Goal: Information Seeking & Learning: Learn about a topic

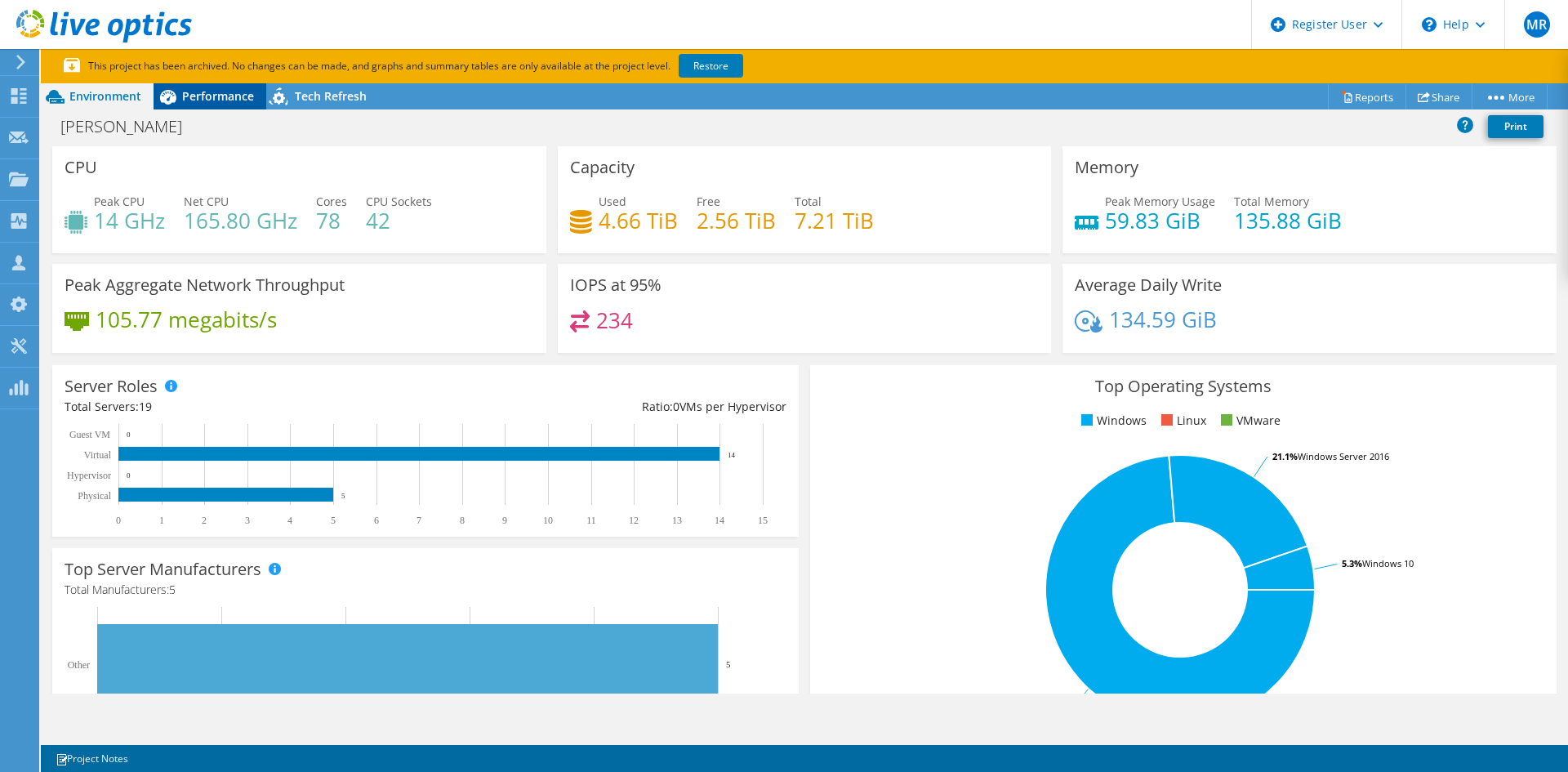
click at [226, 90] on span "Performance" at bounding box center [218, 96] width 72 height 16
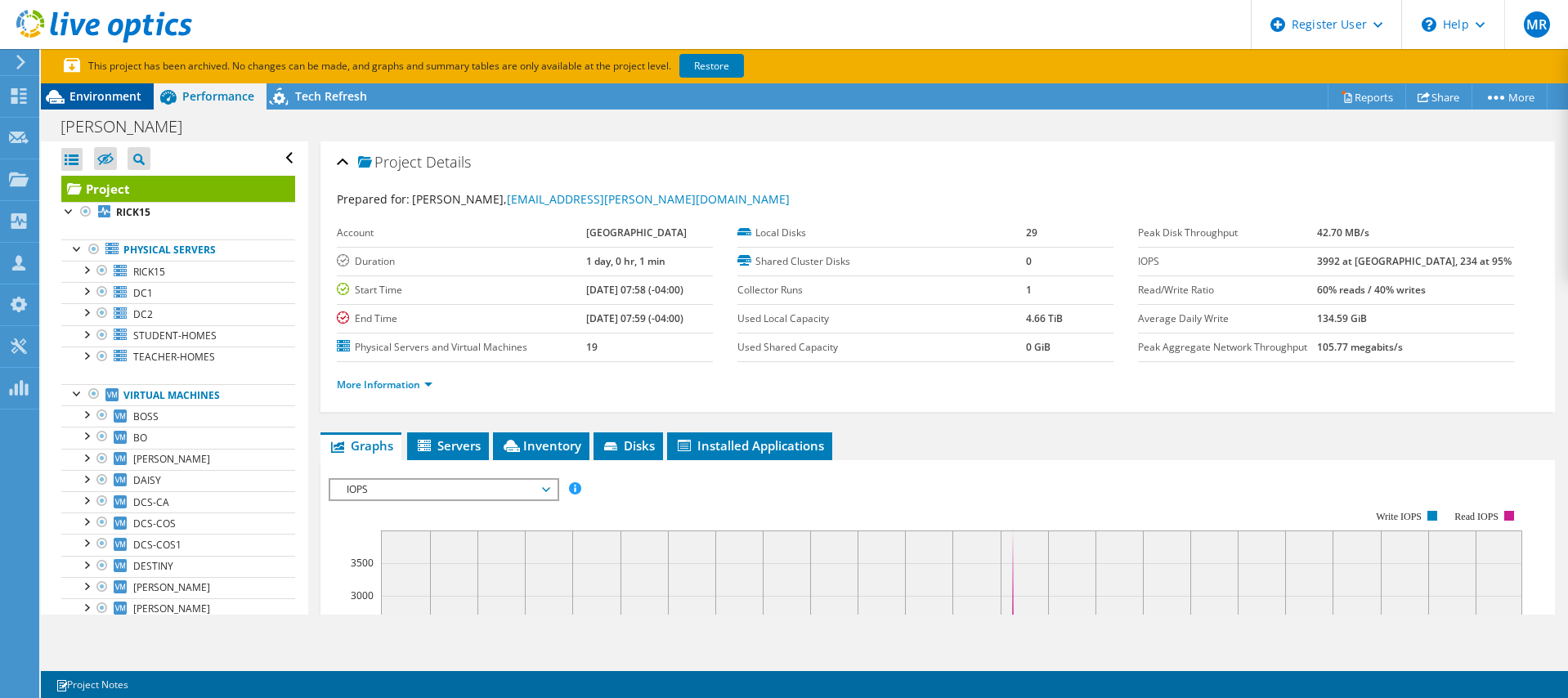
click at [84, 89] on span "Environment" at bounding box center [105, 96] width 72 height 16
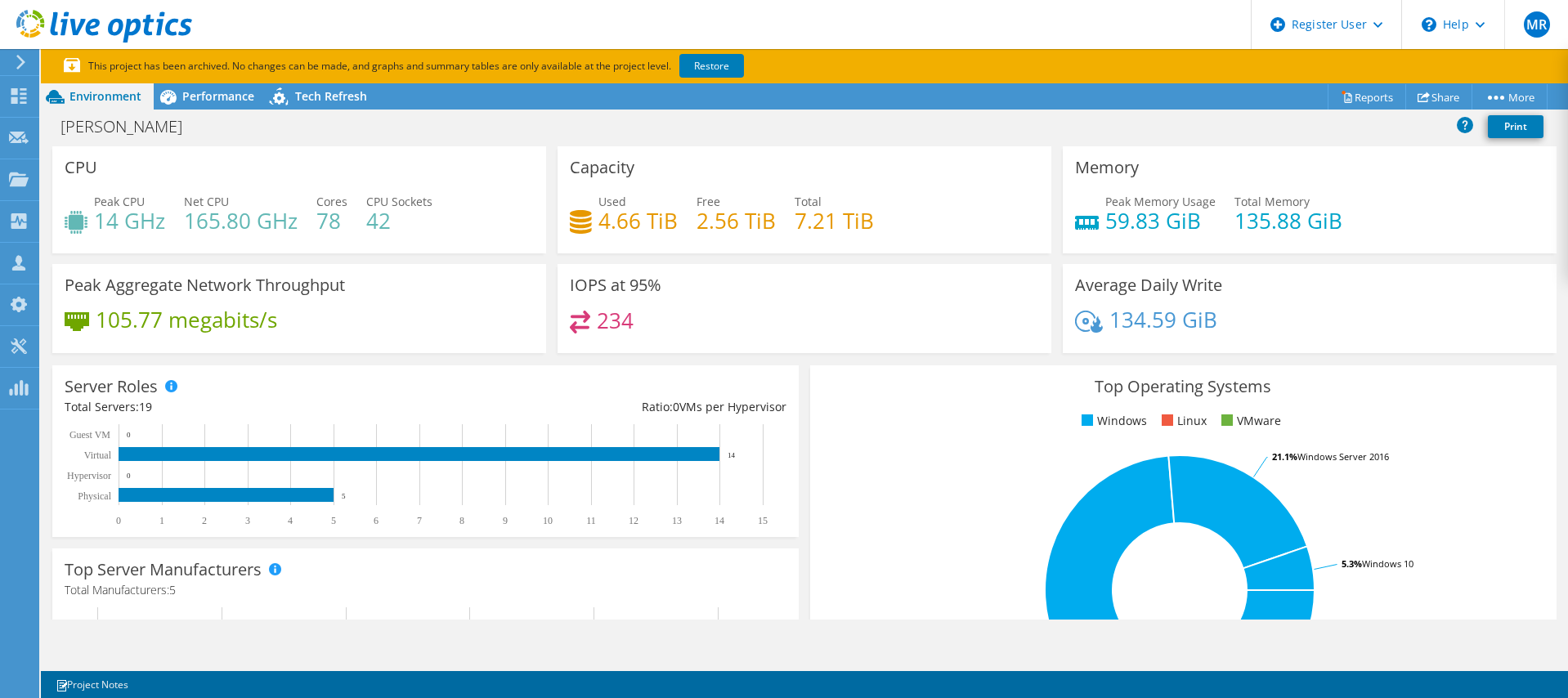
drag, startPoint x: 676, startPoint y: 310, endPoint x: 544, endPoint y: 320, distance: 132.4
click at [544, 320] on div "CPU Peak CPU 14 GHz Net CPU 165.80 GHz Cores 78 CPU Sockets 42 Capacity Used 4.…" at bounding box center [804, 254] width 1515 height 217
drag, startPoint x: 620, startPoint y: 313, endPoint x: 610, endPoint y: 314, distance: 10.0
click at [616, 313] on h4 "234" at bounding box center [615, 320] width 37 height 18
click at [610, 314] on h4 "234" at bounding box center [615, 320] width 37 height 18
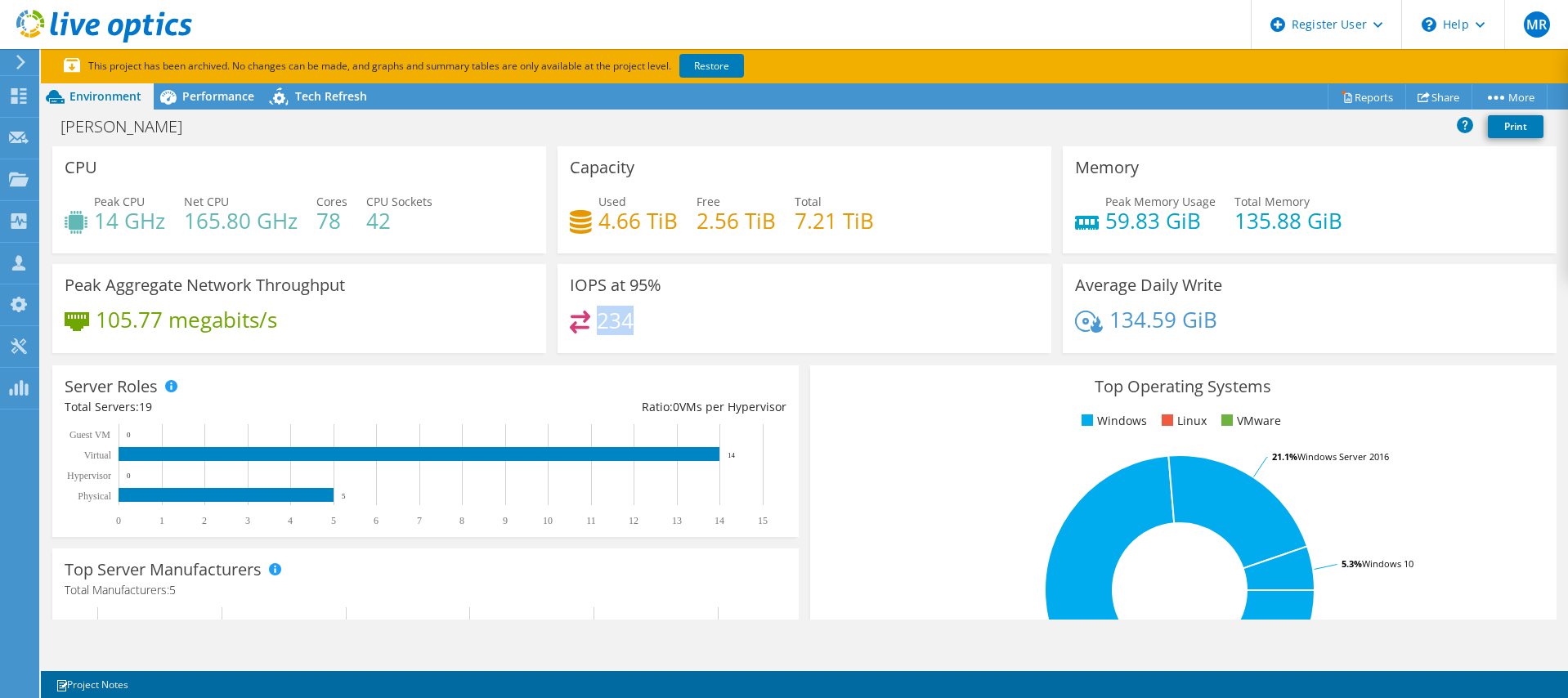
click at [610, 314] on h4 "234" at bounding box center [615, 320] width 37 height 18
click at [209, 105] on div "Performance" at bounding box center [210, 96] width 113 height 26
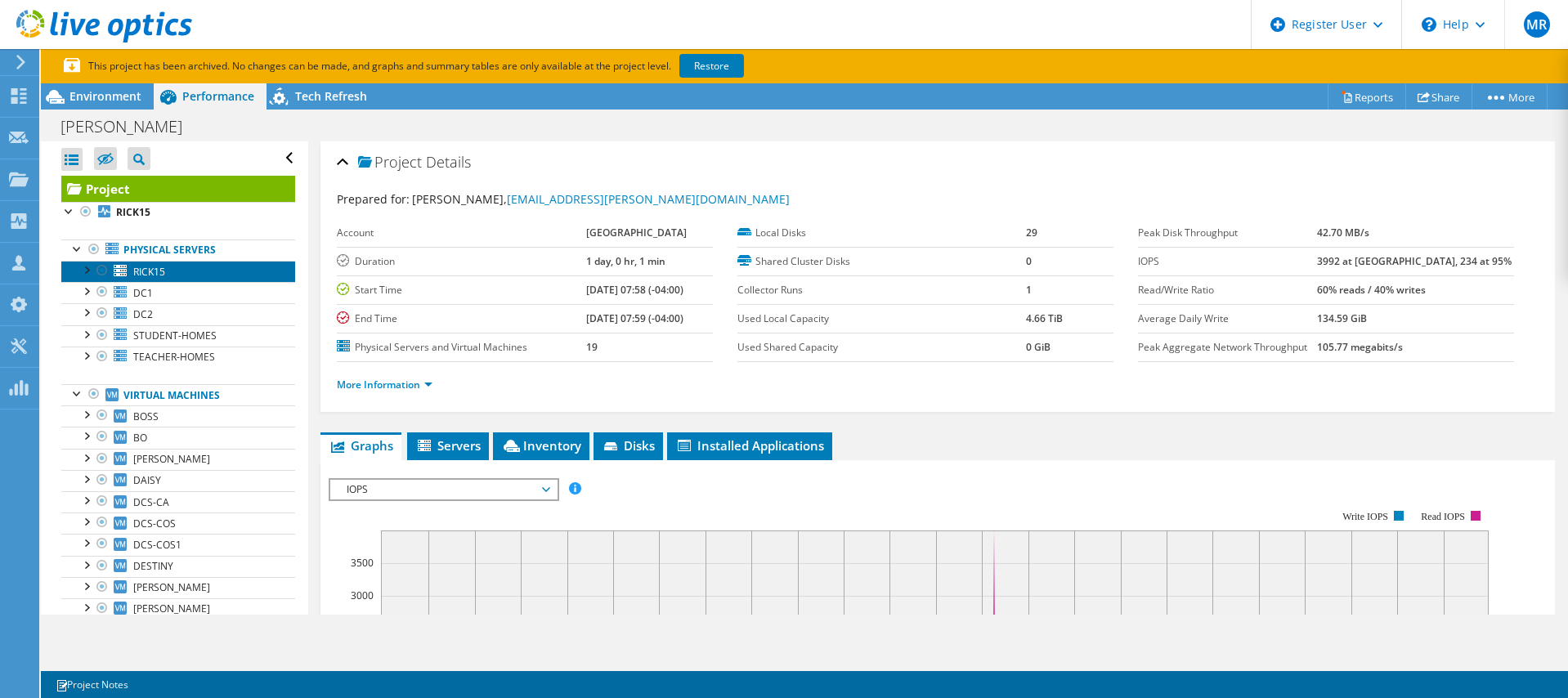
click at [184, 275] on link "RICK15" at bounding box center [178, 272] width 234 height 21
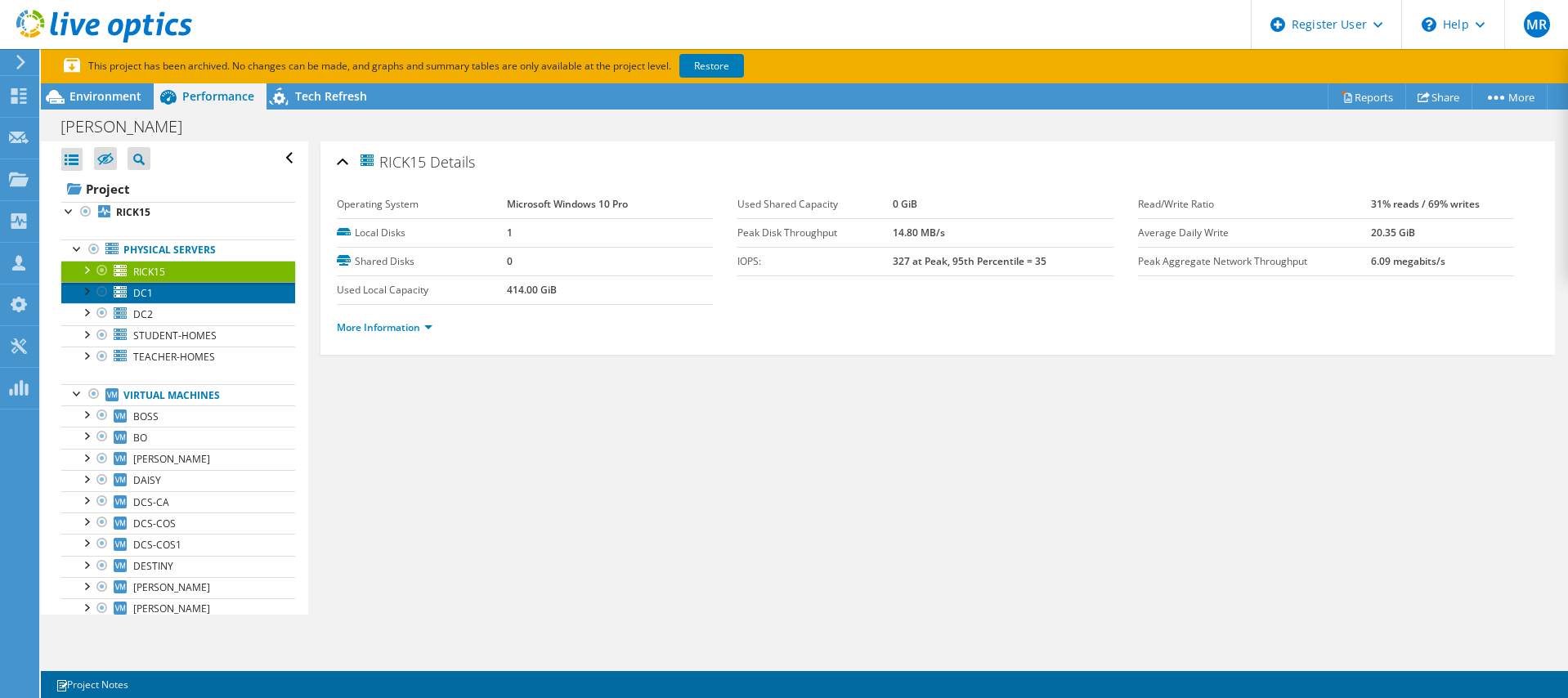
click at [190, 297] on link "DC1" at bounding box center [178, 293] width 234 height 21
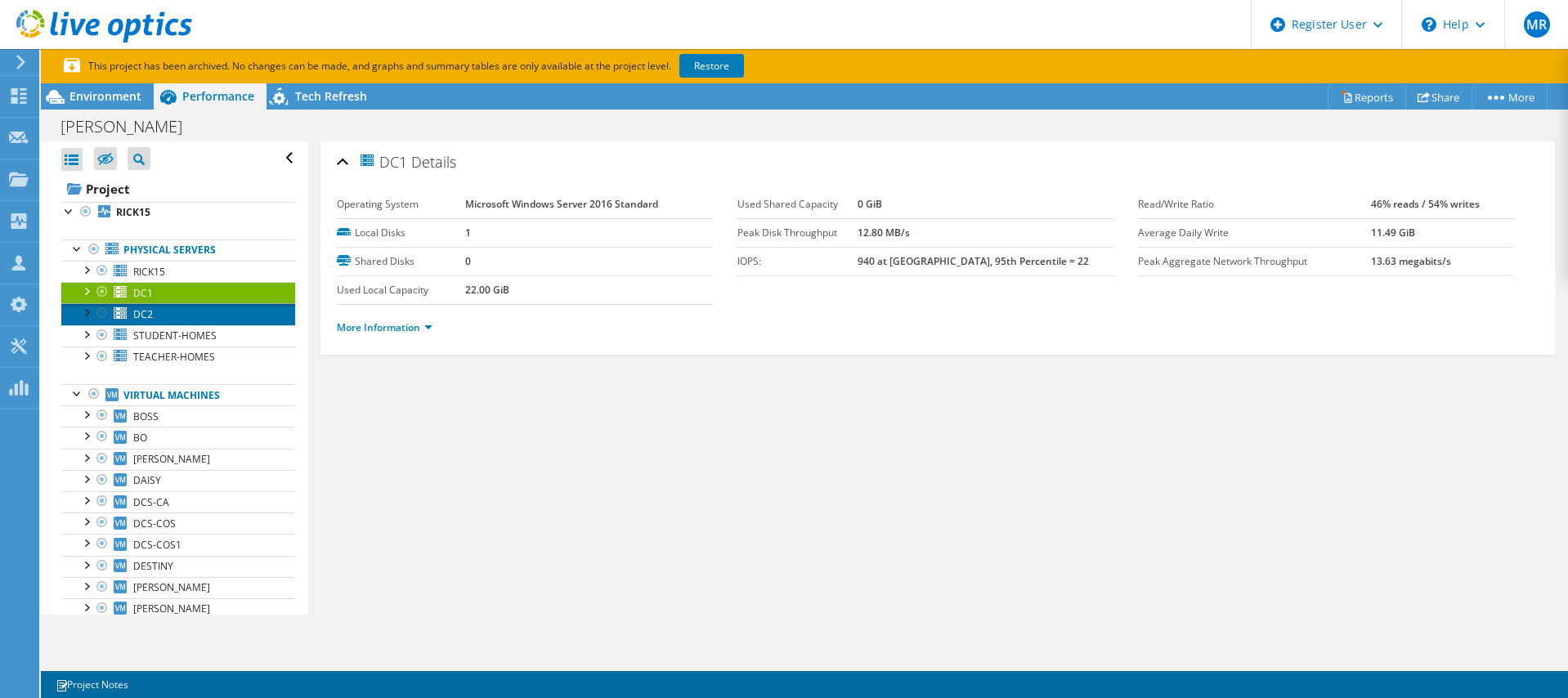
click at [195, 321] on link "DC2" at bounding box center [178, 314] width 234 height 21
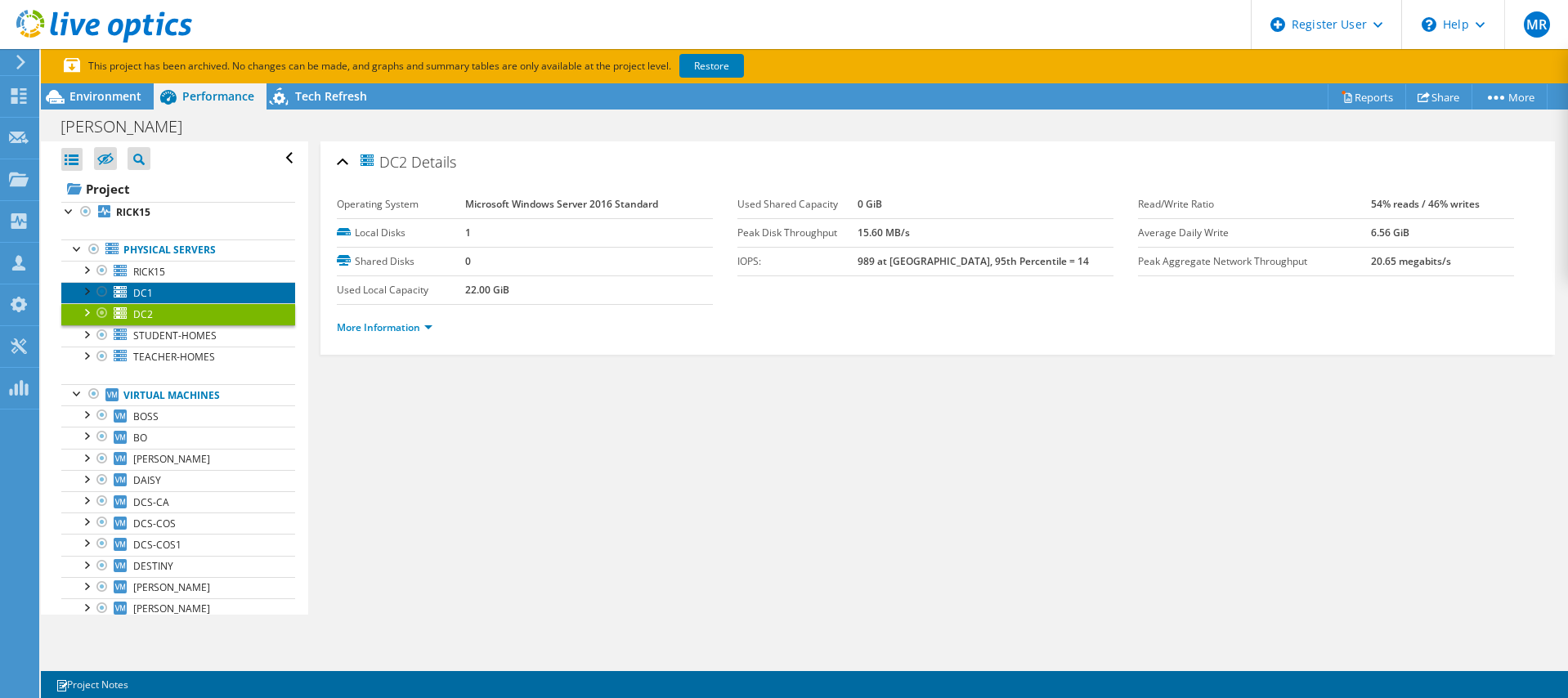
click at [197, 294] on link "DC1" at bounding box center [178, 293] width 234 height 21
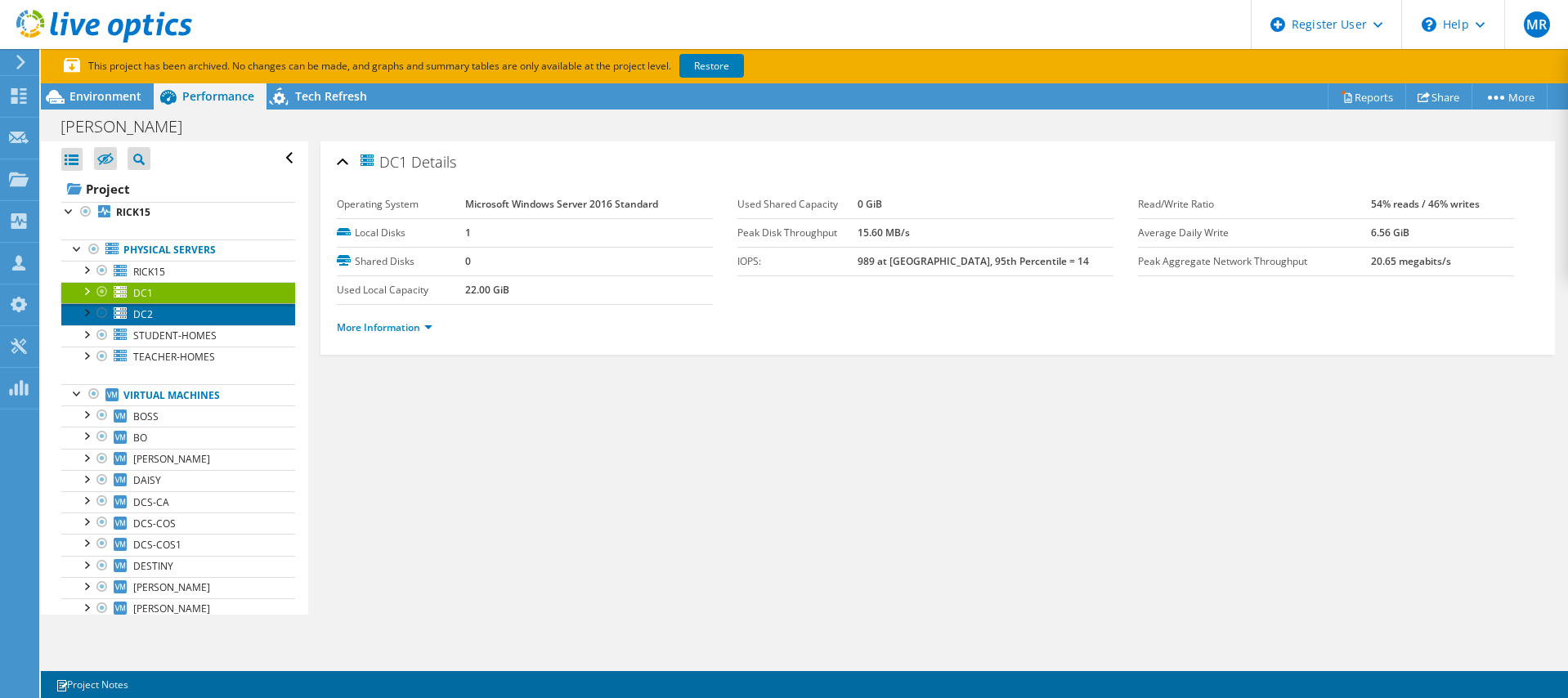
click at [196, 314] on link "DC2" at bounding box center [178, 314] width 234 height 21
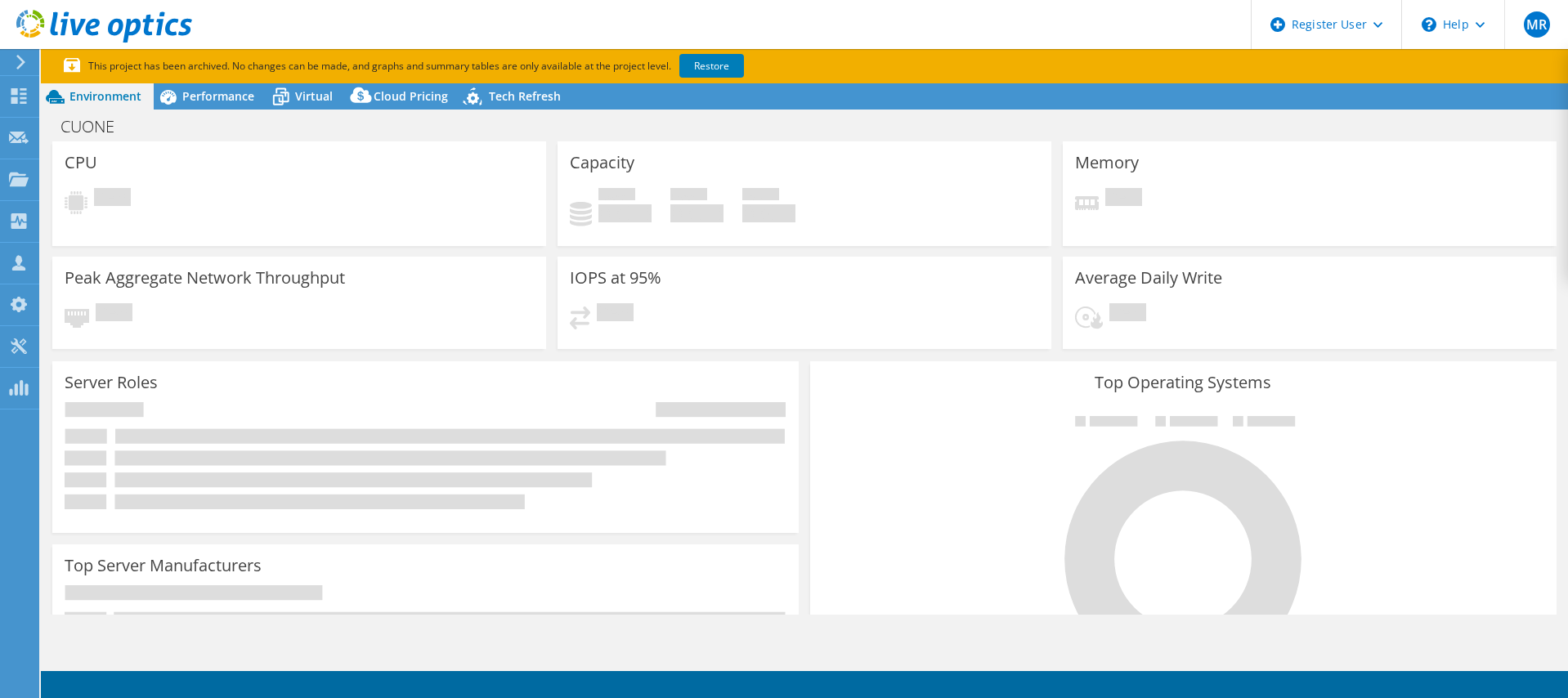
select select "USD"
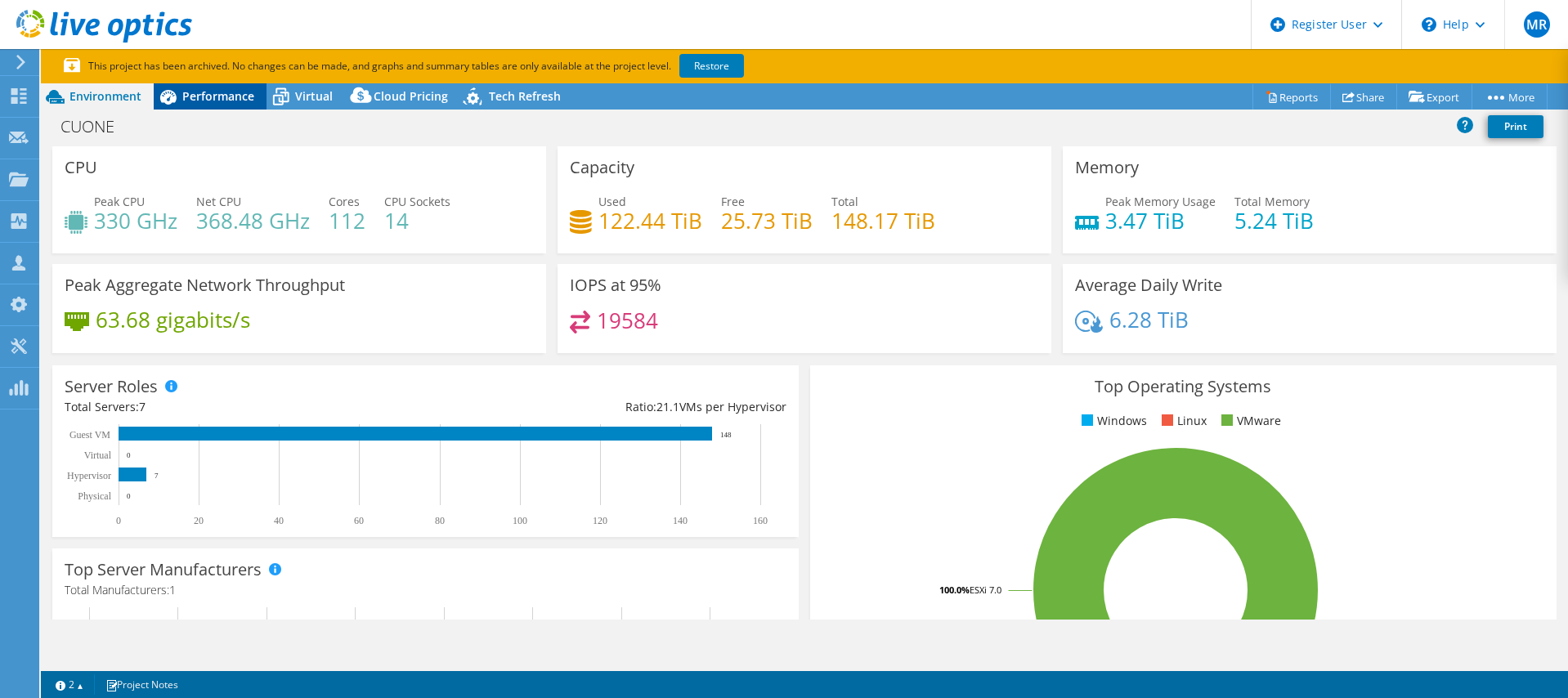
click at [224, 102] on span "Performance" at bounding box center [218, 96] width 72 height 16
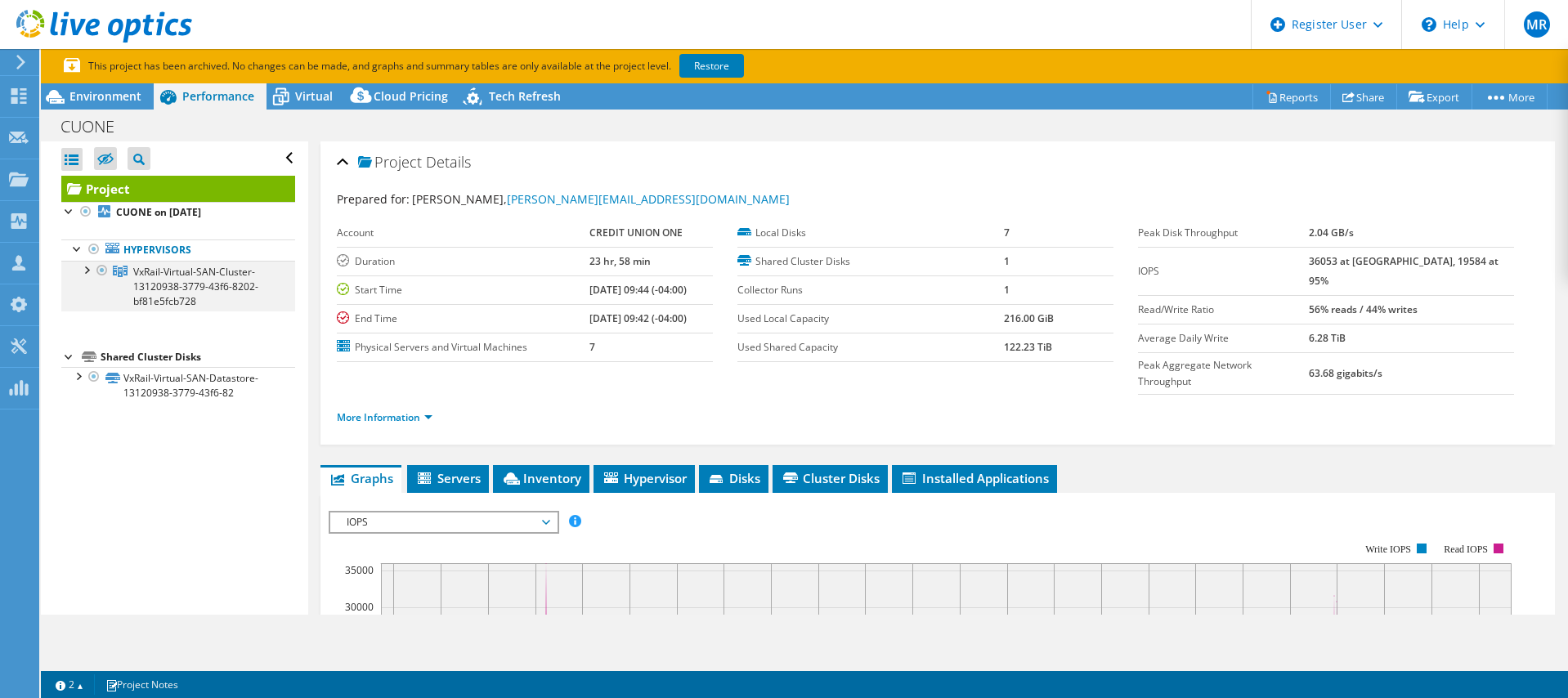
click at [80, 272] on div at bounding box center [86, 269] width 17 height 17
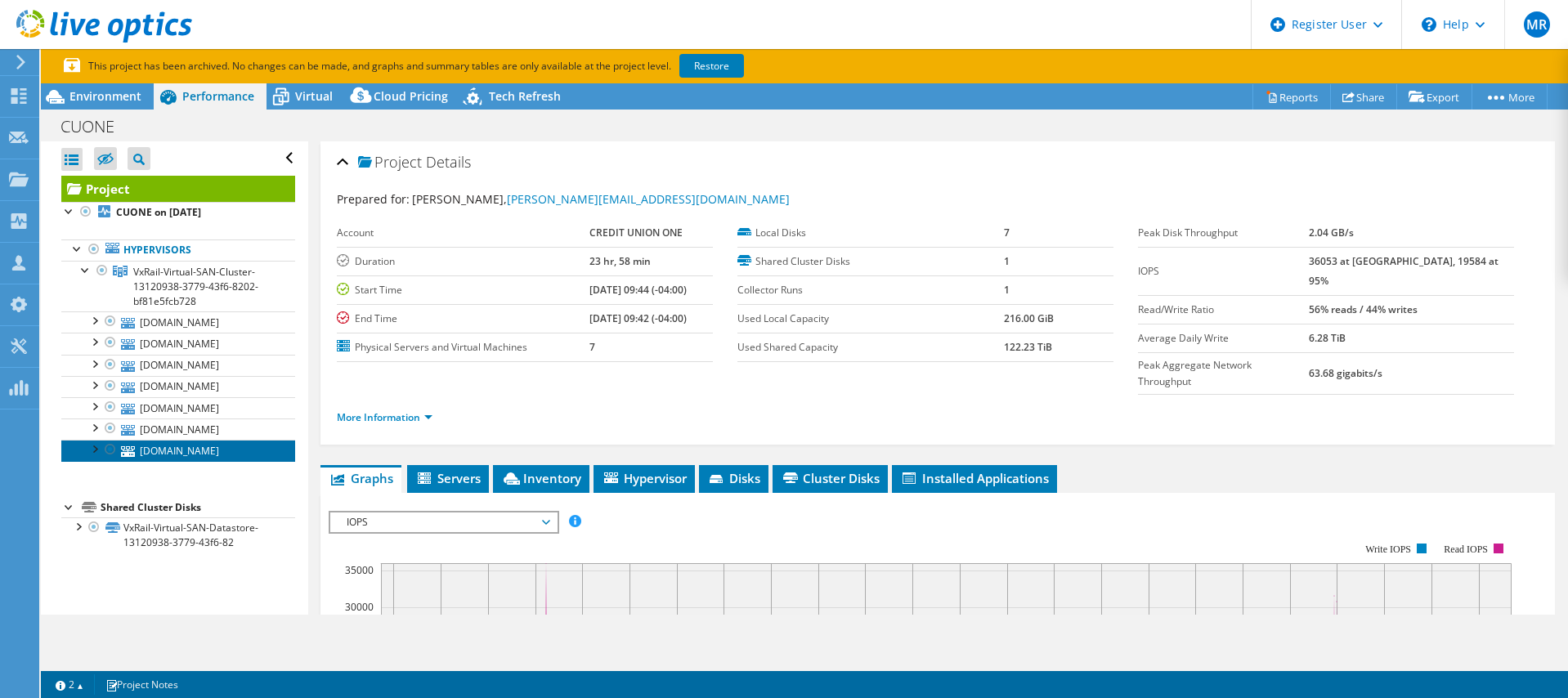
click at [182, 460] on link "hciesx1.cuone.org" at bounding box center [178, 451] width 234 height 21
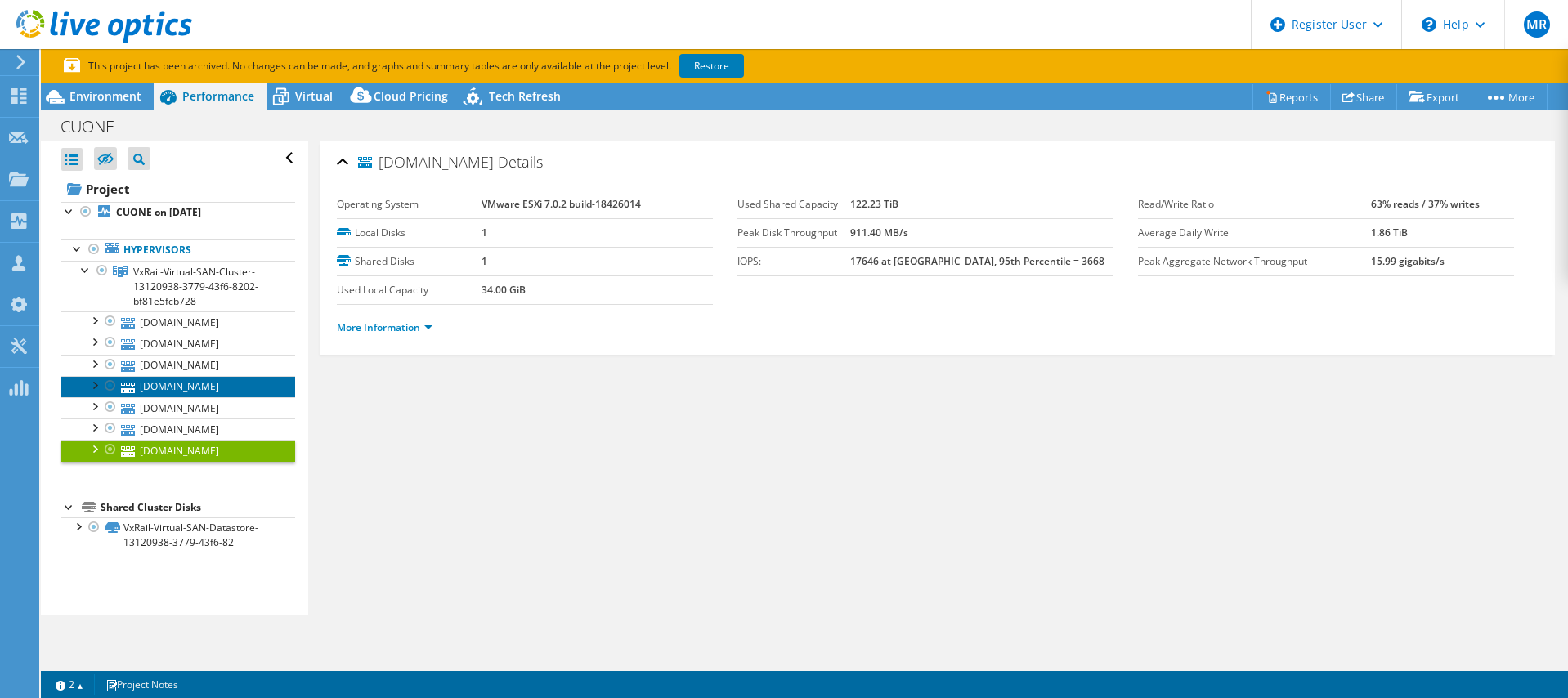
click at [204, 389] on link "hciesx2.cuone.org" at bounding box center [178, 386] width 234 height 21
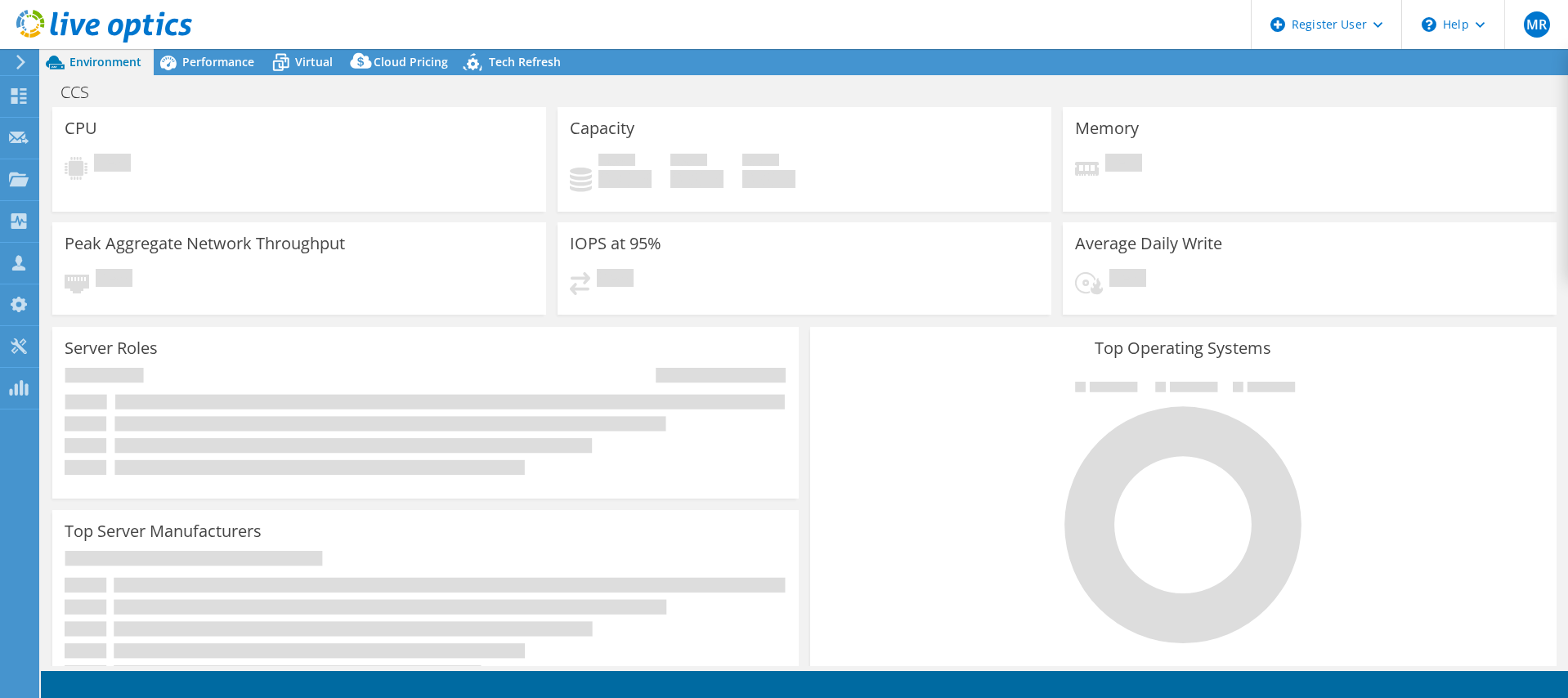
select select "USEast"
select select "USD"
radio input "true"
radio input "false"
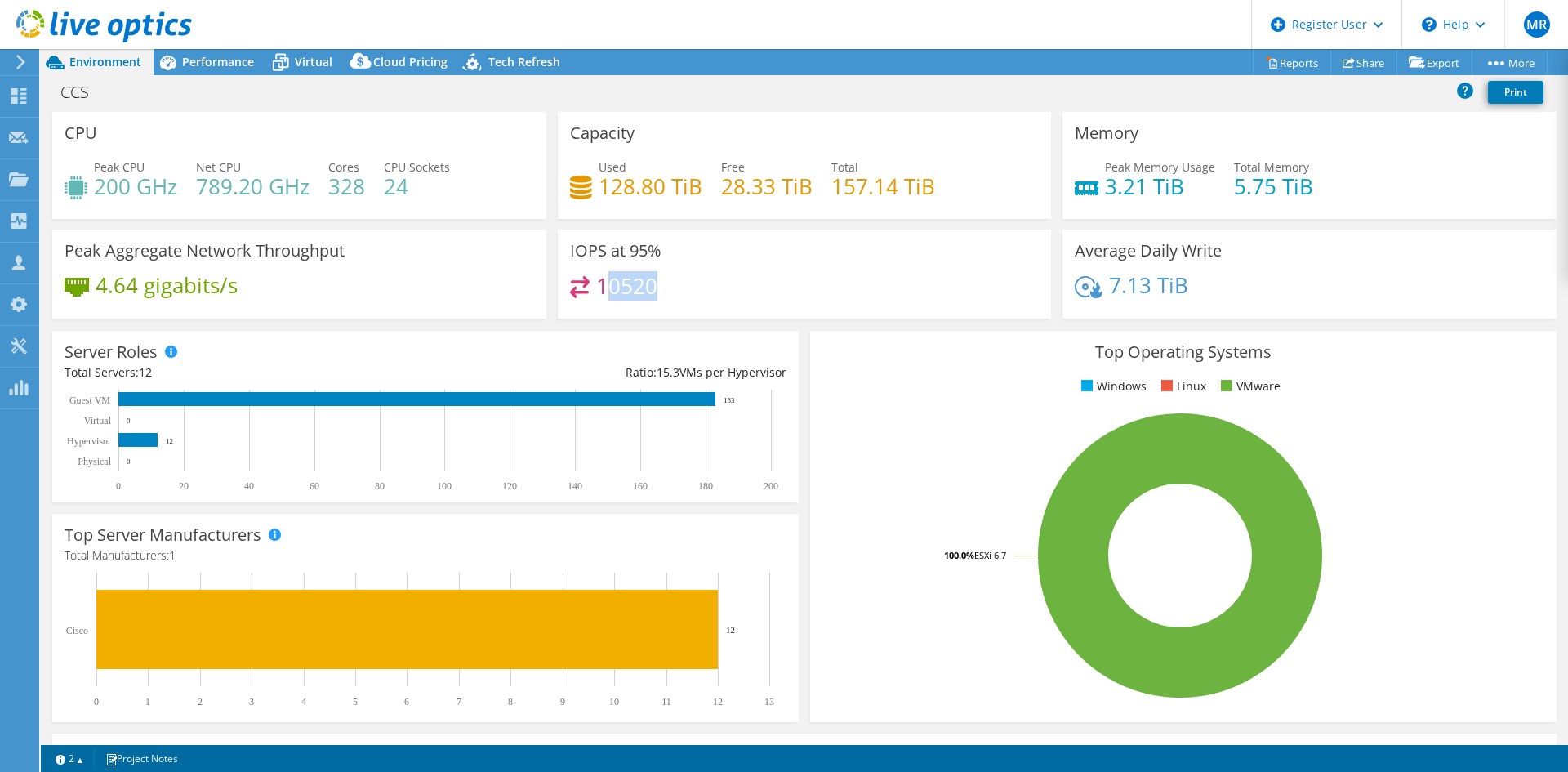
drag, startPoint x: 663, startPoint y: 291, endPoint x: 580, endPoint y: 295, distance: 83.1
click at [580, 295] on div "10520" at bounding box center [804, 294] width 470 height 35
click at [222, 64] on span "Performance" at bounding box center [218, 61] width 72 height 16
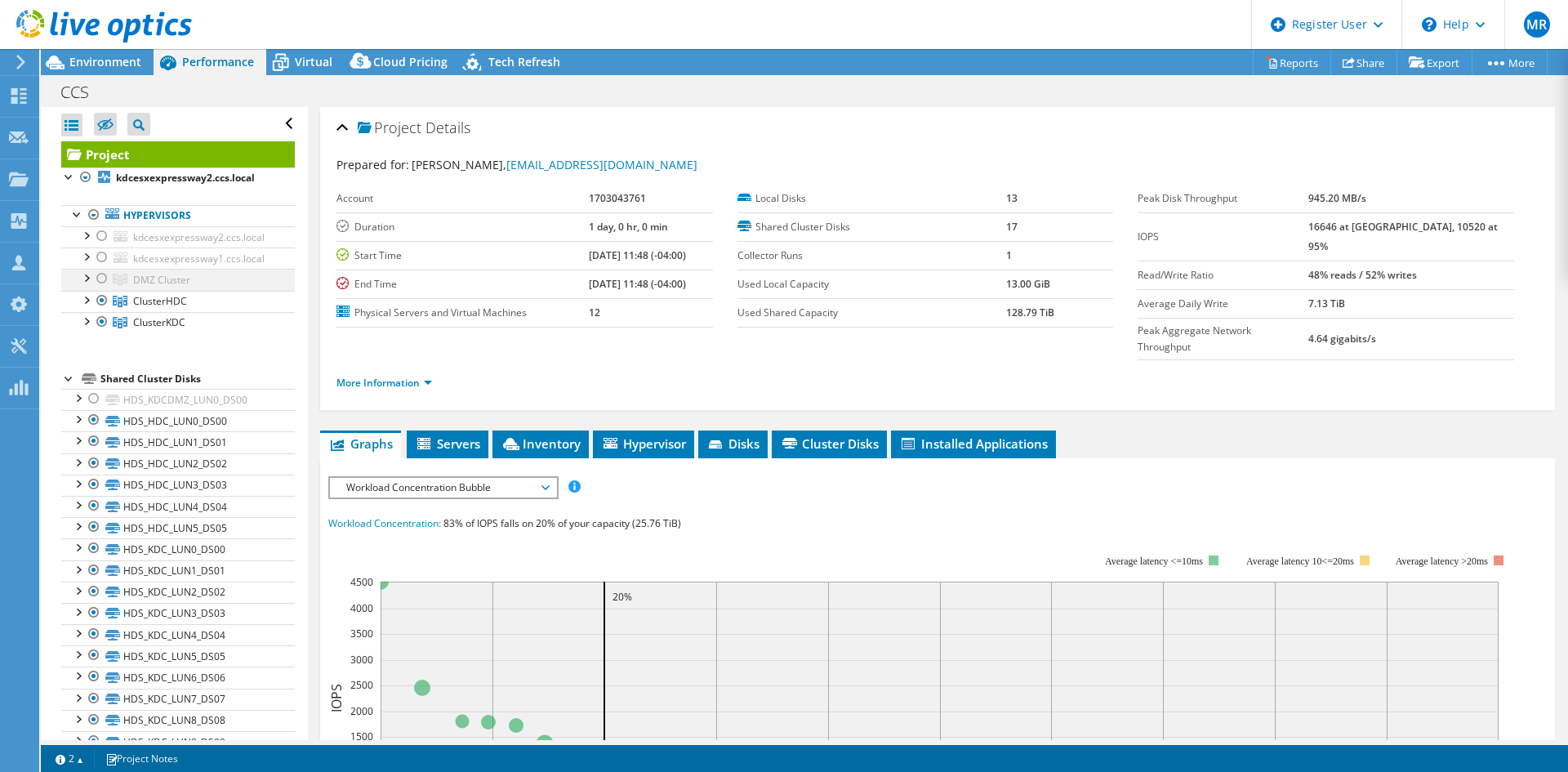
click at [87, 283] on div at bounding box center [86, 276] width 17 height 17
click at [116, 61] on span "Environment" at bounding box center [105, 61] width 72 height 16
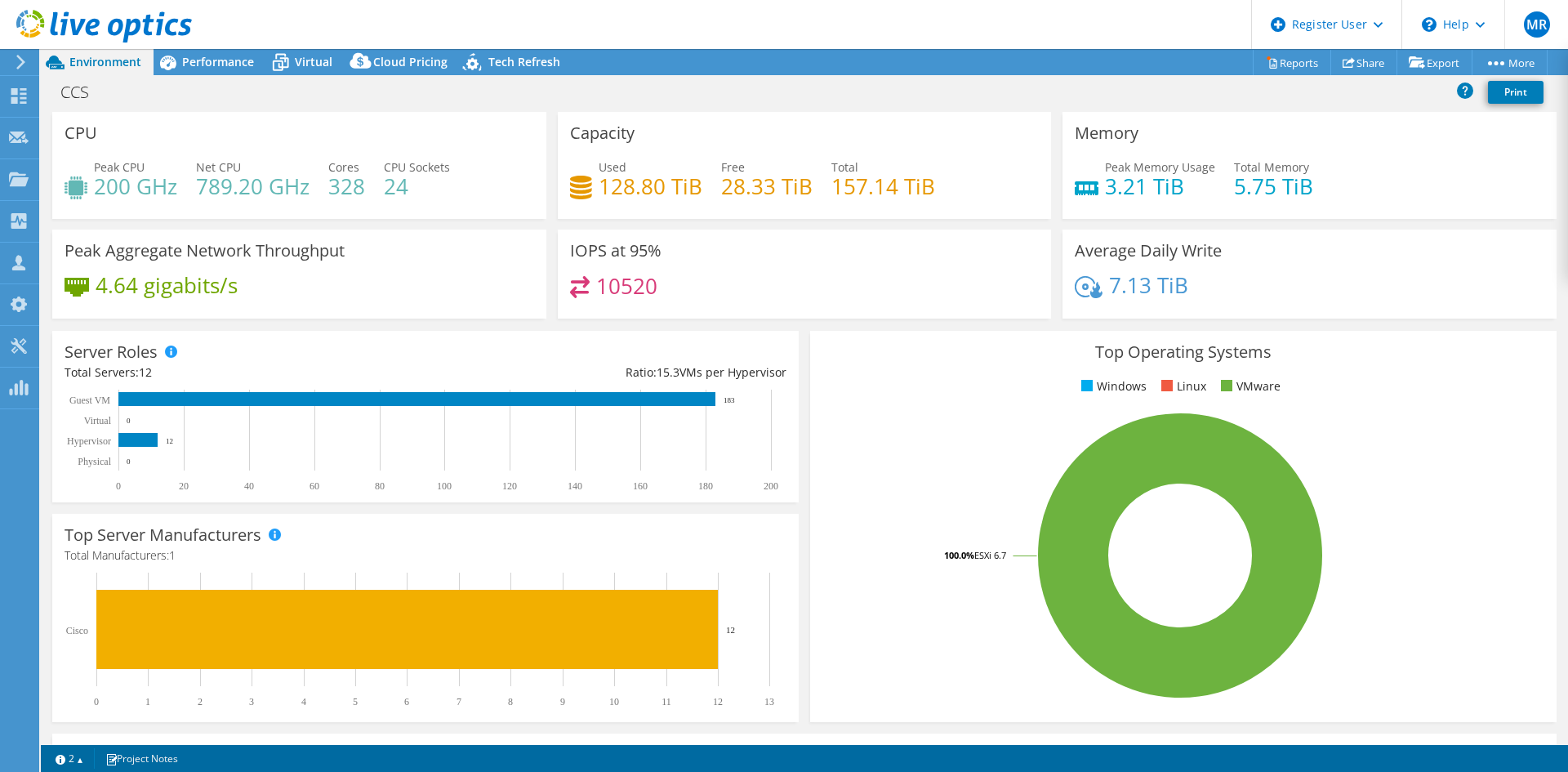
click at [1171, 85] on div "CCS Print" at bounding box center [804, 91] width 1527 height 30
click at [239, 61] on span "Performance" at bounding box center [218, 61] width 72 height 16
